Goal: Download file/media

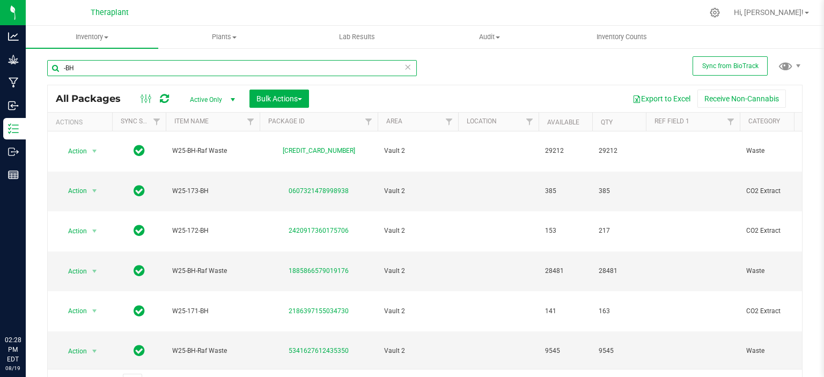
click at [164, 64] on input "-BH" at bounding box center [232, 68] width 370 height 16
drag, startPoint x: 0, startPoint y: 0, endPoint x: 163, endPoint y: 65, distance: 175.5
click at [163, 65] on input "-BH" at bounding box center [232, 68] width 370 height 16
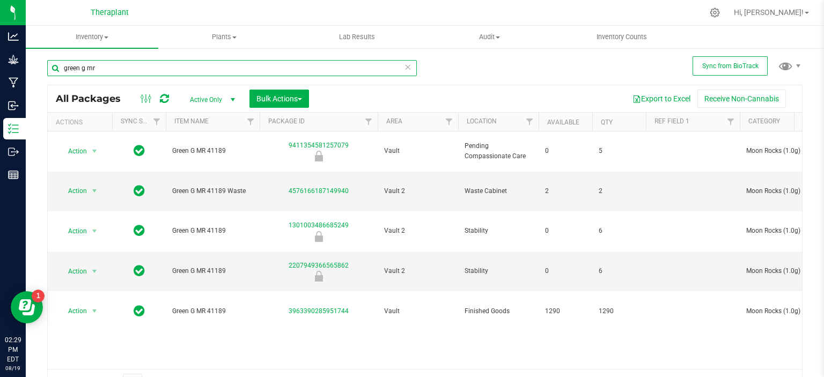
click at [285, 75] on input "green g mr" at bounding box center [232, 68] width 370 height 16
click at [284, 75] on input "green g mr" at bounding box center [232, 68] width 370 height 16
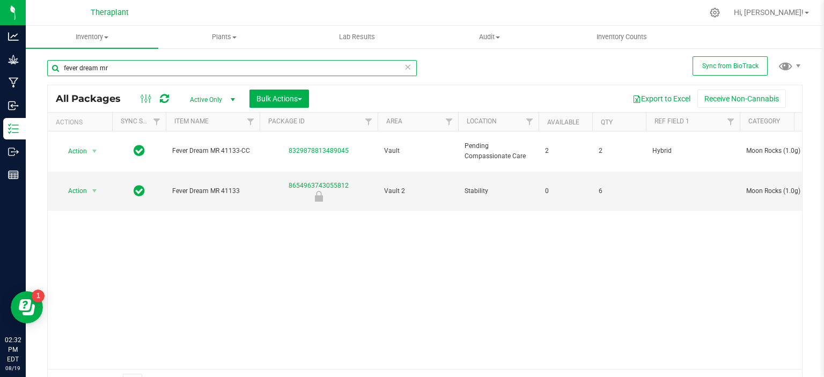
click at [167, 65] on input "fever dream mr" at bounding box center [232, 68] width 370 height 16
click at [166, 65] on input "fever dream mr" at bounding box center [232, 68] width 370 height 16
click at [165, 65] on input "fever dream mr" at bounding box center [232, 68] width 370 height 16
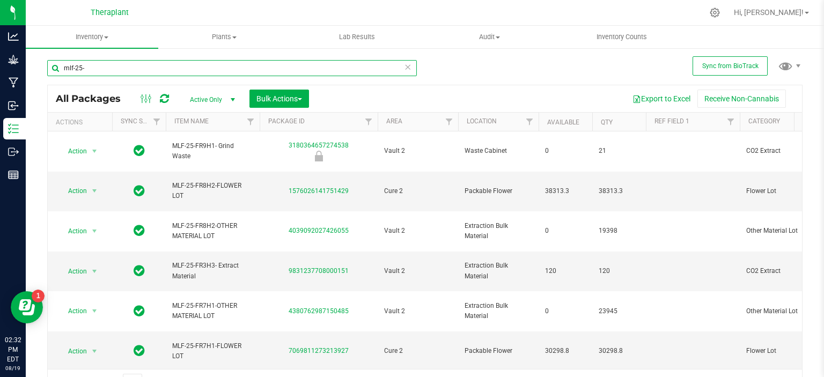
type input "mlf-25-"
click at [405, 65] on icon at bounding box center [408, 66] width 8 height 13
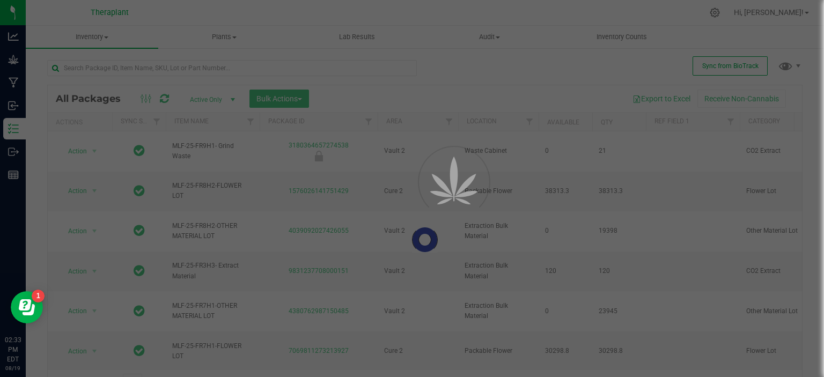
click at [441, 64] on div at bounding box center [412, 188] width 824 height 377
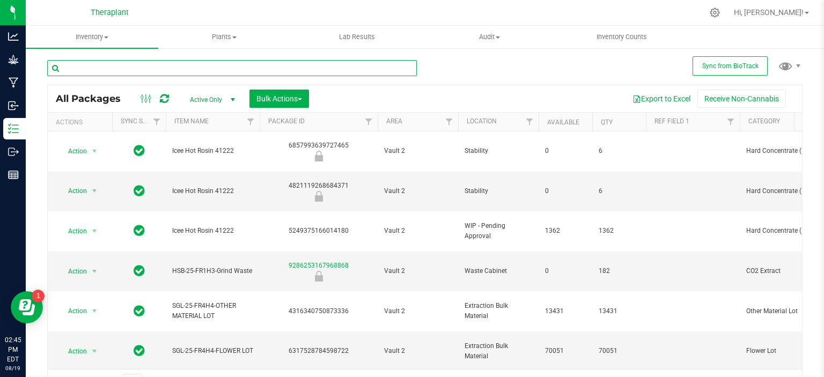
click at [148, 62] on input "text" at bounding box center [232, 68] width 370 height 16
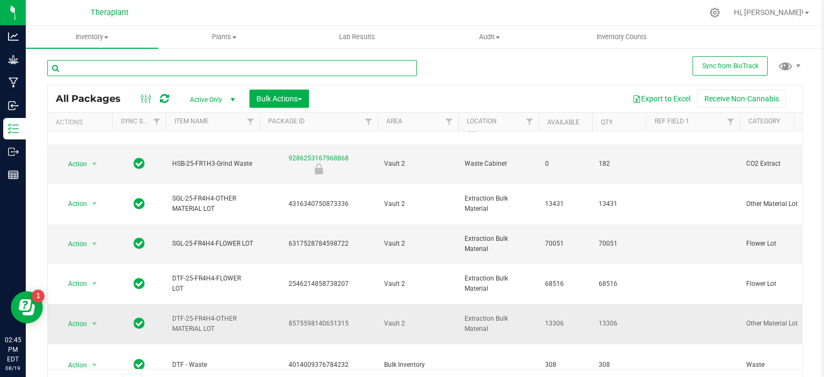
scroll to position [107, 0]
click at [290, 239] on div "6317528784598722" at bounding box center [318, 244] width 121 height 10
click at [493, 234] on span "Extraction Bulk Material" at bounding box center [498, 244] width 68 height 20
drag, startPoint x: 490, startPoint y: 190, endPoint x: 458, endPoint y: 180, distance: 33.2
click at [460, 224] on td "Extraction Bulk Material" at bounding box center [498, 244] width 80 height 40
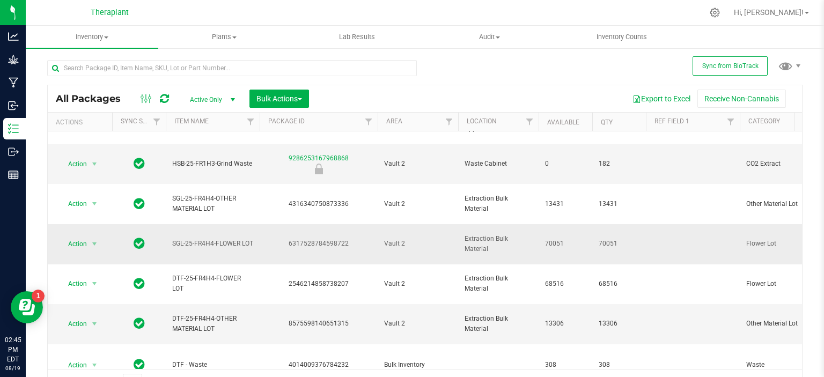
click at [458, 224] on td "Extraction Bulk Material" at bounding box center [498, 244] width 80 height 40
click at [474, 234] on span "Extraction Bulk Material" at bounding box center [498, 244] width 68 height 20
drag, startPoint x: 488, startPoint y: 193, endPoint x: 464, endPoint y: 185, distance: 25.1
click at [464, 234] on span "Extraction Bulk Material" at bounding box center [498, 244] width 68 height 20
click at [368, 239] on div "6317528784598722" at bounding box center [318, 244] width 121 height 10
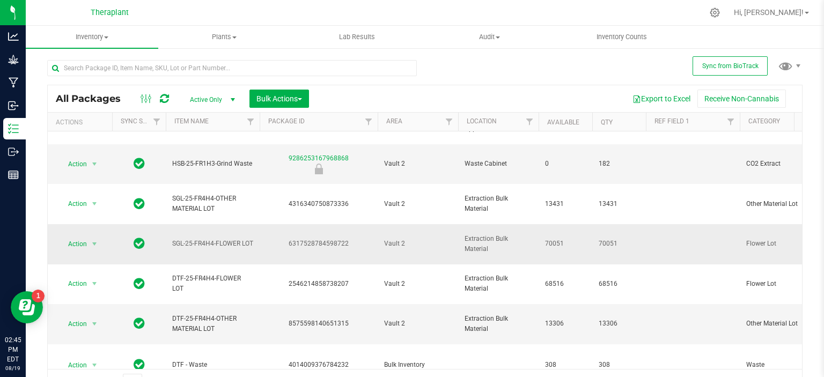
drag, startPoint x: 171, startPoint y: 182, endPoint x: 247, endPoint y: 196, distance: 77.0
click at [247, 224] on td "SGL-25-FR4H4-FLOWER LOT" at bounding box center [213, 244] width 94 height 40
click at [239, 239] on span "SGL-25-FR4H4-FLOWER LOT" at bounding box center [212, 244] width 81 height 10
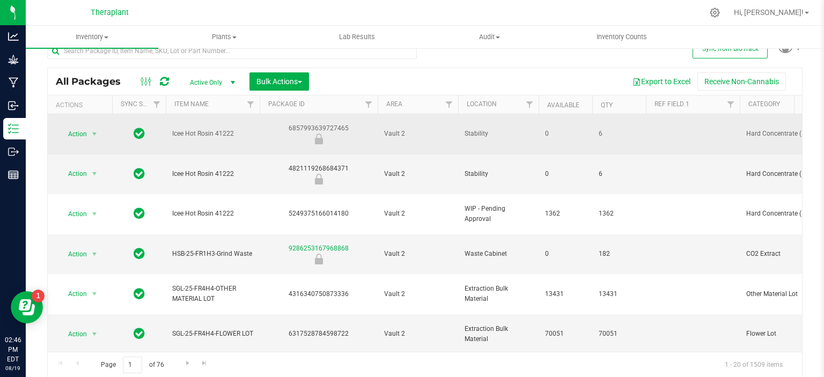
scroll to position [0, 0]
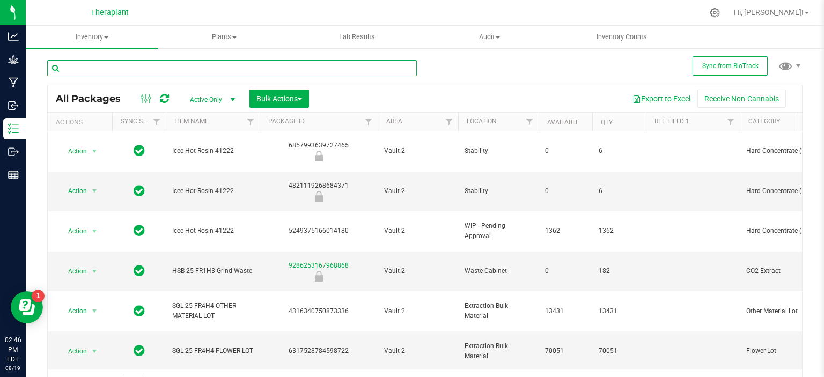
click at [208, 68] on input "text" at bounding box center [232, 68] width 370 height 16
type input "dis25"
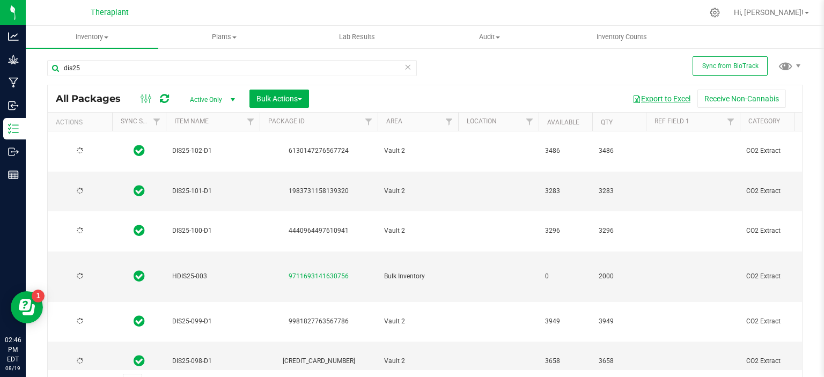
click at [641, 98] on button "Export to Excel" at bounding box center [661, 99] width 72 height 18
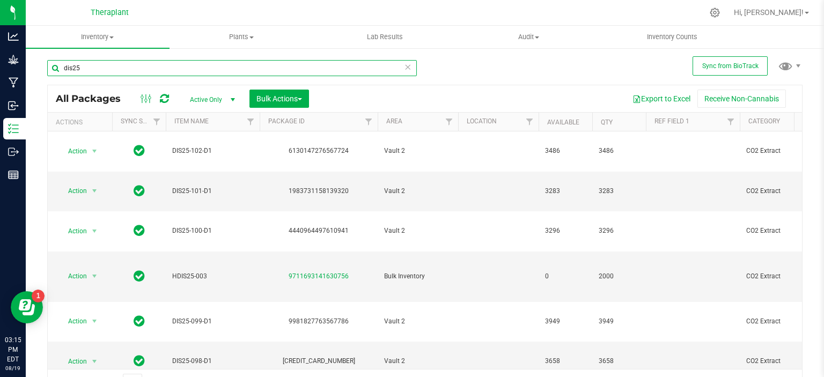
click at [108, 63] on input "dis25" at bounding box center [232, 68] width 370 height 16
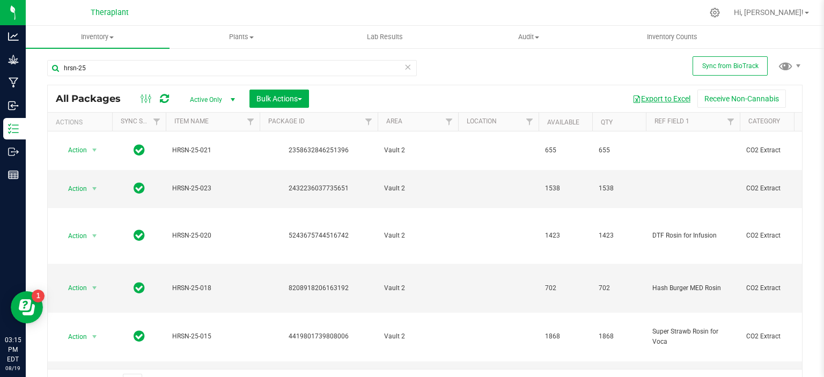
click at [656, 99] on button "Export to Excel" at bounding box center [661, 99] width 72 height 18
click at [153, 65] on input "hrsn-25" at bounding box center [232, 68] width 370 height 16
drag, startPoint x: 153, startPoint y: 65, endPoint x: 167, endPoint y: 61, distance: 14.6
click at [158, 67] on input "hrsn-25" at bounding box center [232, 68] width 370 height 16
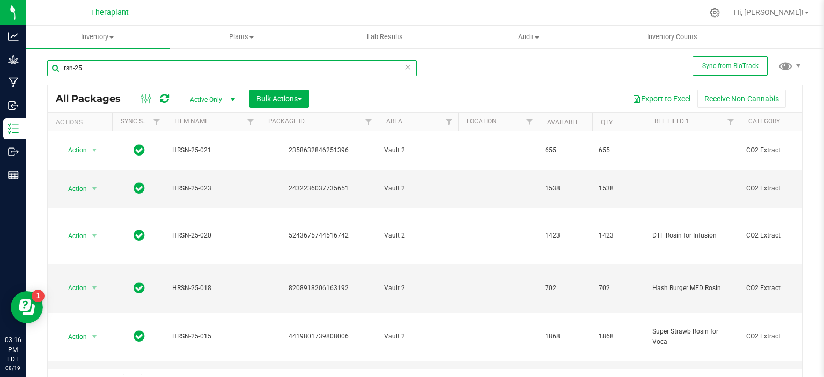
type input "rsn-25"
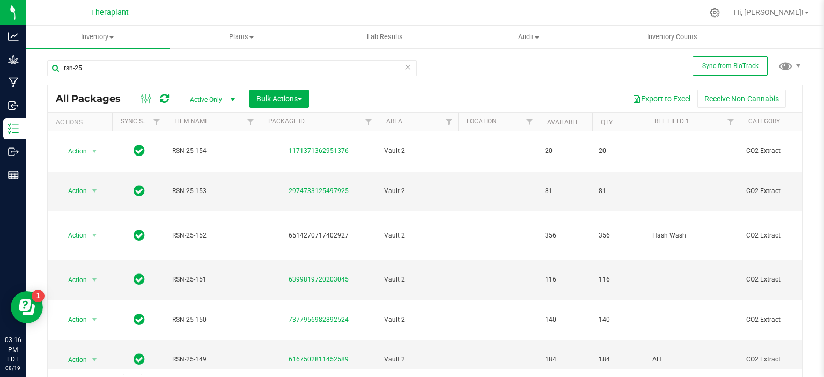
click at [632, 98] on button "Export to Excel" at bounding box center [661, 99] width 72 height 18
click at [641, 100] on button "Export to Excel" at bounding box center [661, 99] width 72 height 18
